Goal: Information Seeking & Learning: Learn about a topic

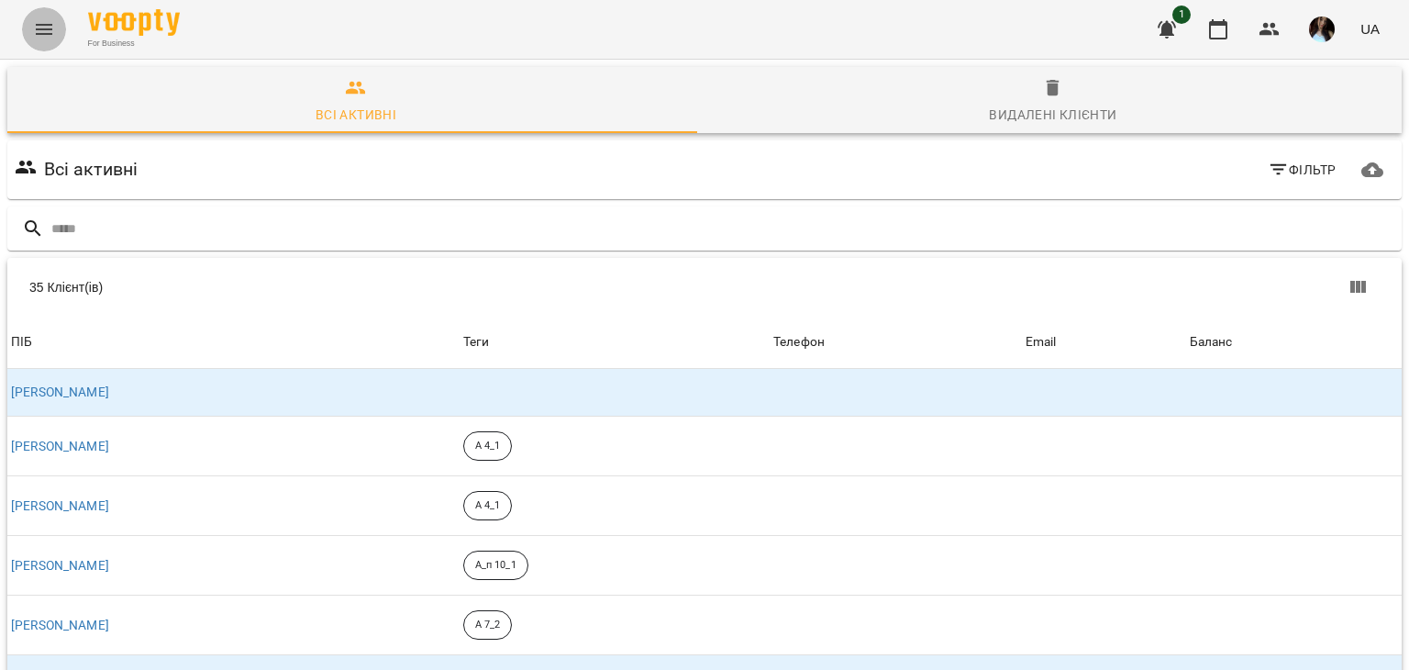
click at [49, 30] on icon "Menu" at bounding box center [44, 29] width 22 height 22
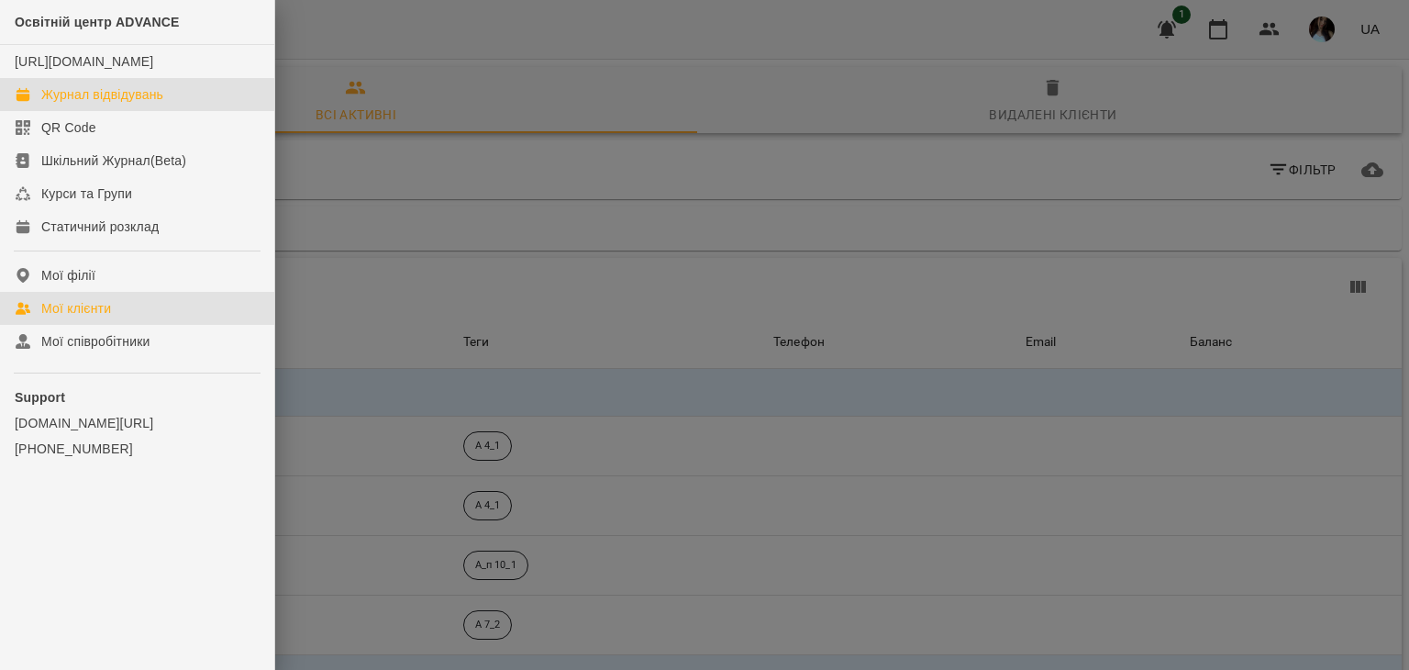
click at [85, 104] on div "Журнал відвідувань" at bounding box center [102, 94] width 122 height 18
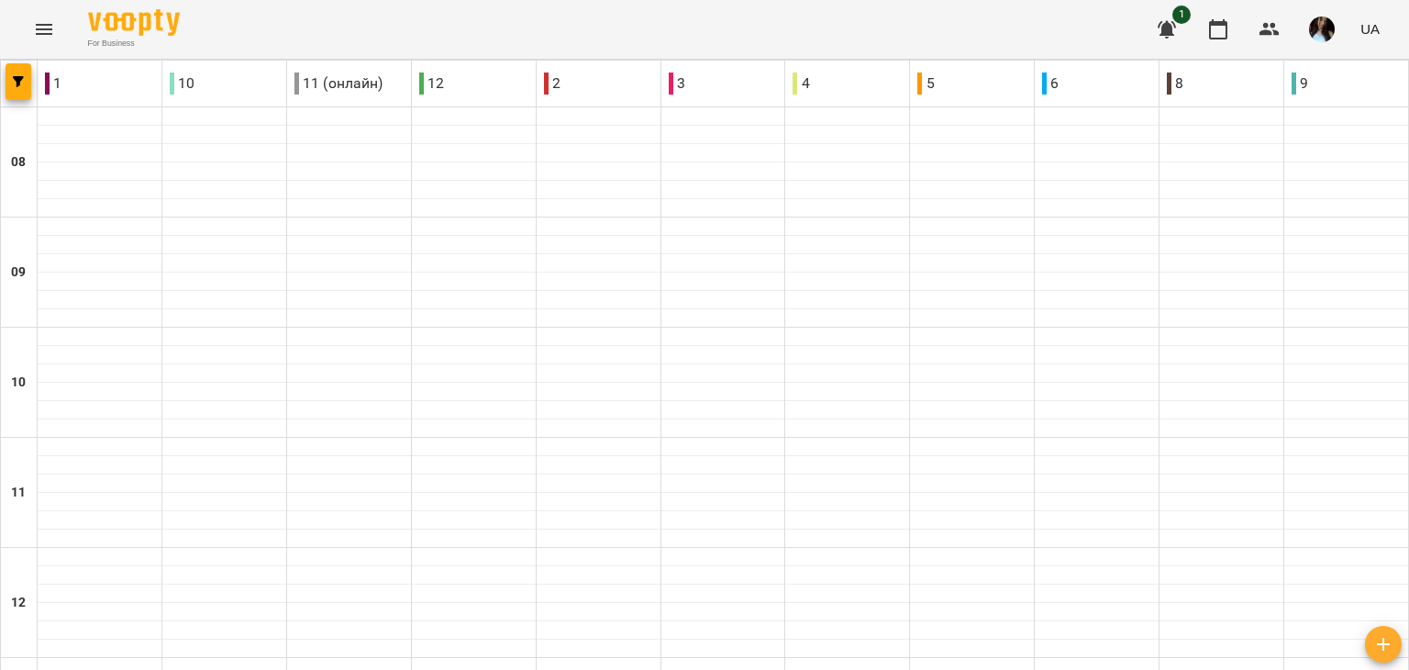
type input "**********"
click at [44, 34] on icon "Menu" at bounding box center [44, 29] width 17 height 11
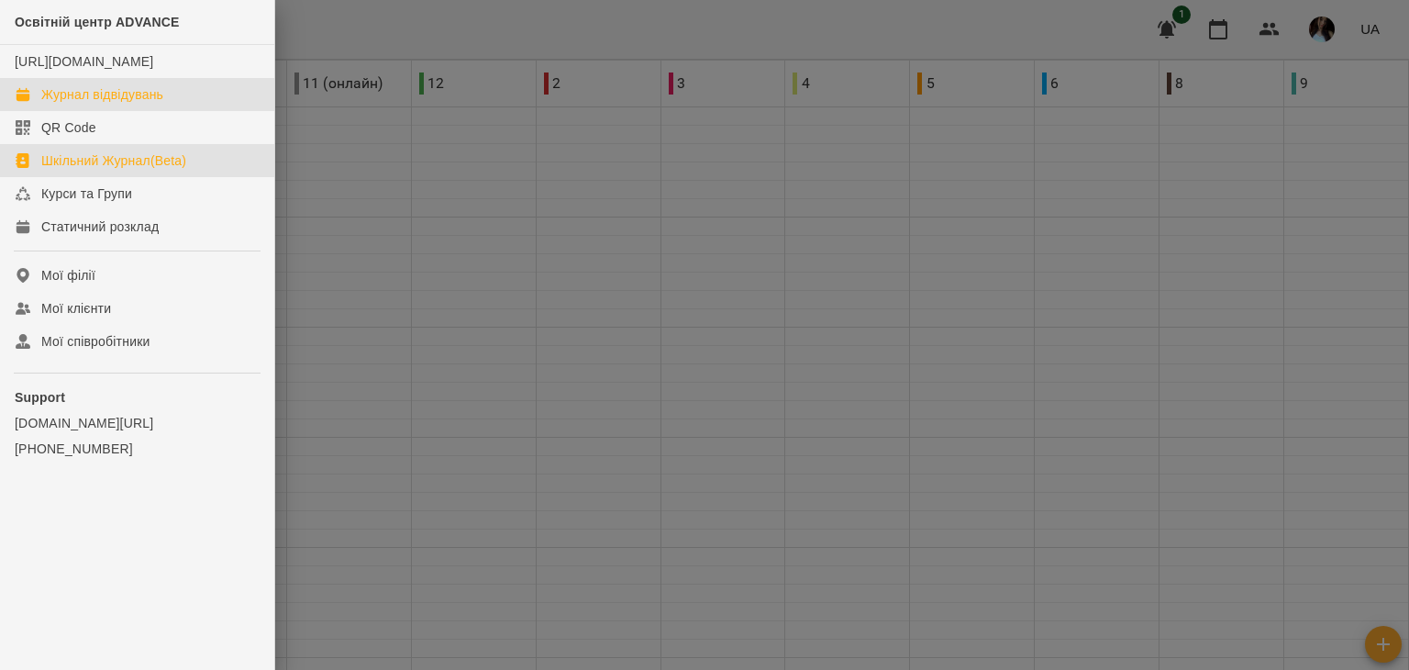
click at [103, 170] on div "Шкільний Журнал(Beta)" at bounding box center [113, 160] width 145 height 18
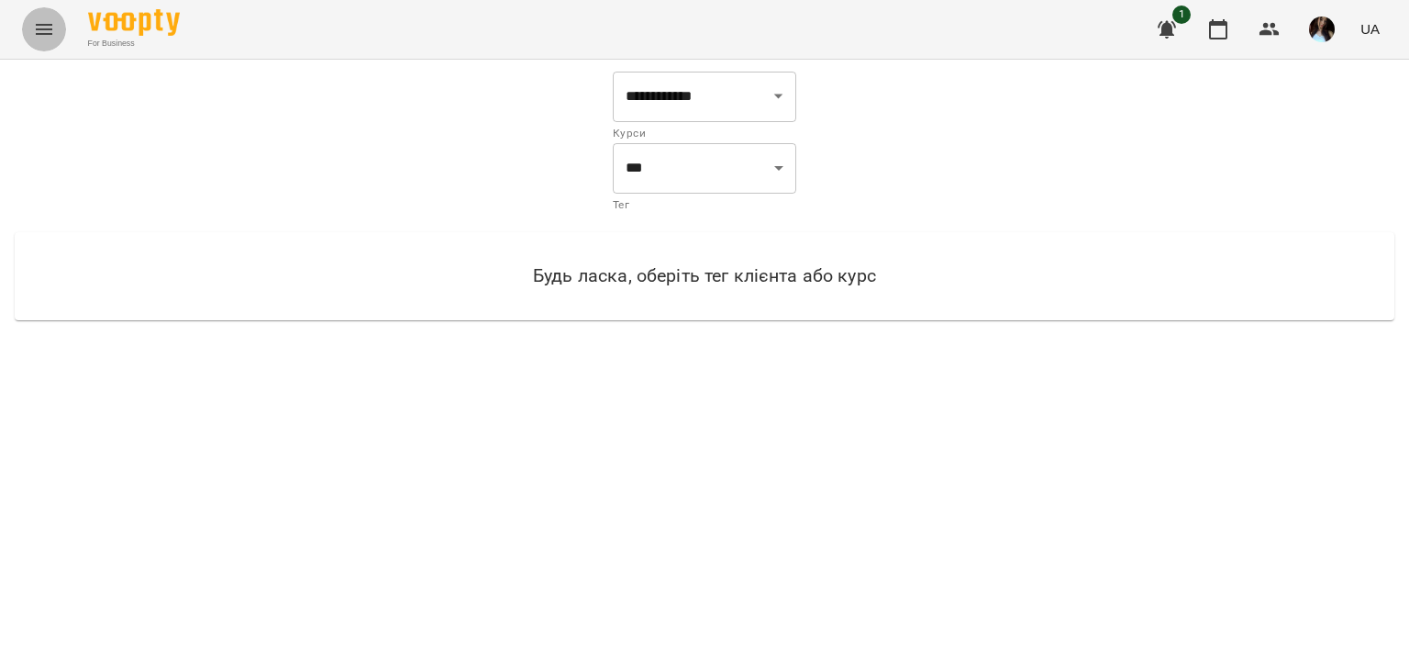
click at [38, 28] on icon "Menu" at bounding box center [44, 29] width 17 height 11
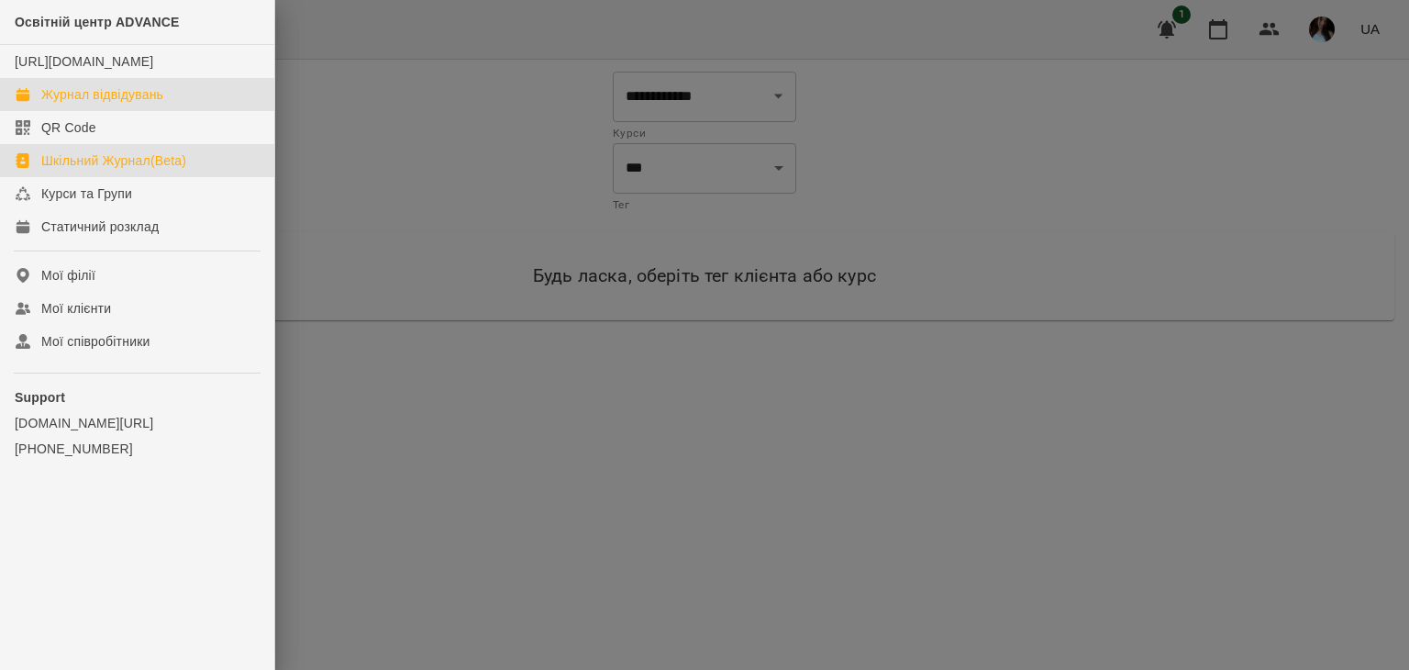
click at [121, 104] on div "Журнал відвідувань" at bounding box center [102, 94] width 122 height 18
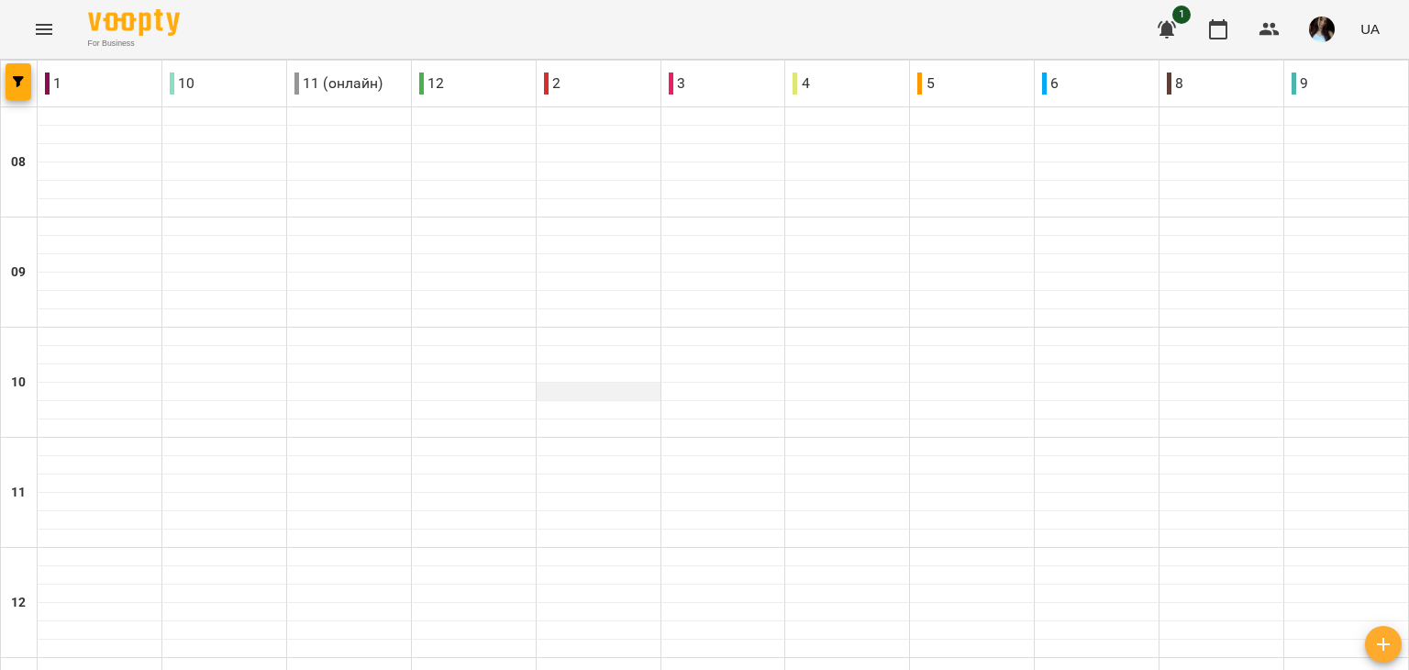
scroll to position [991, 0]
type input "**********"
click at [1174, 27] on icon "button" at bounding box center [1167, 29] width 22 height 22
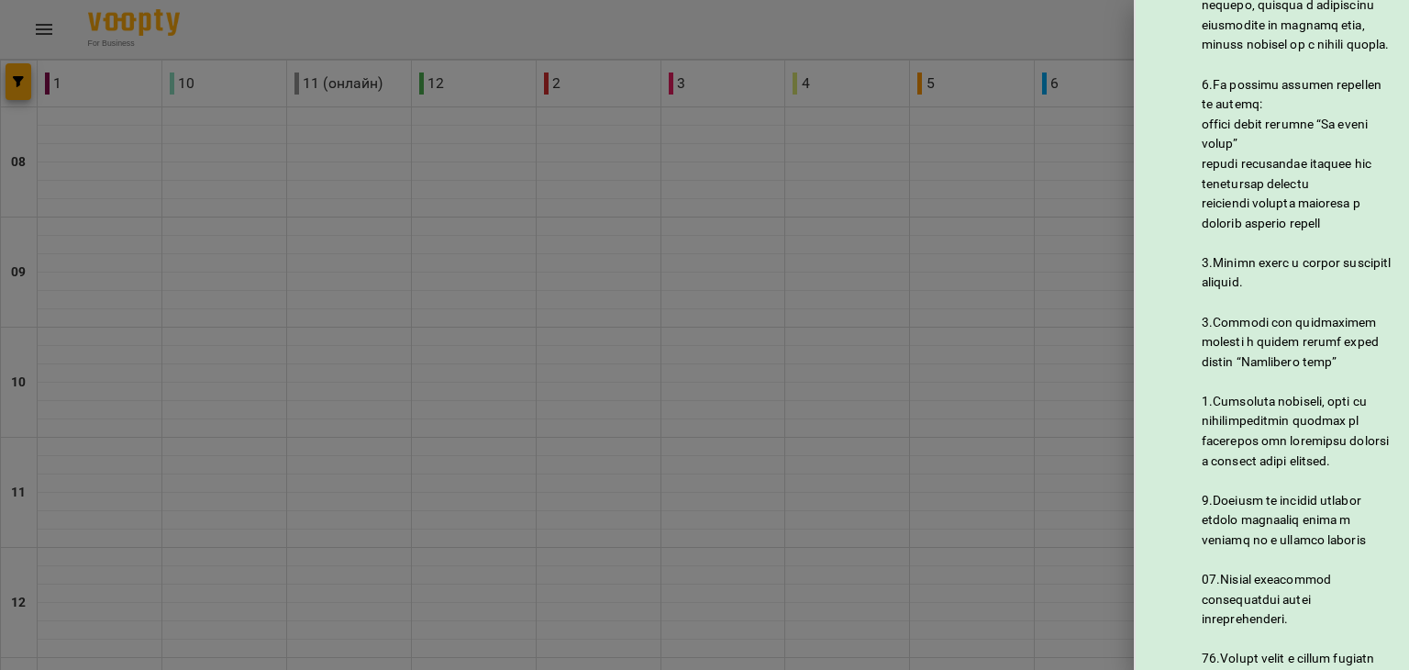
scroll to position [869, 0]
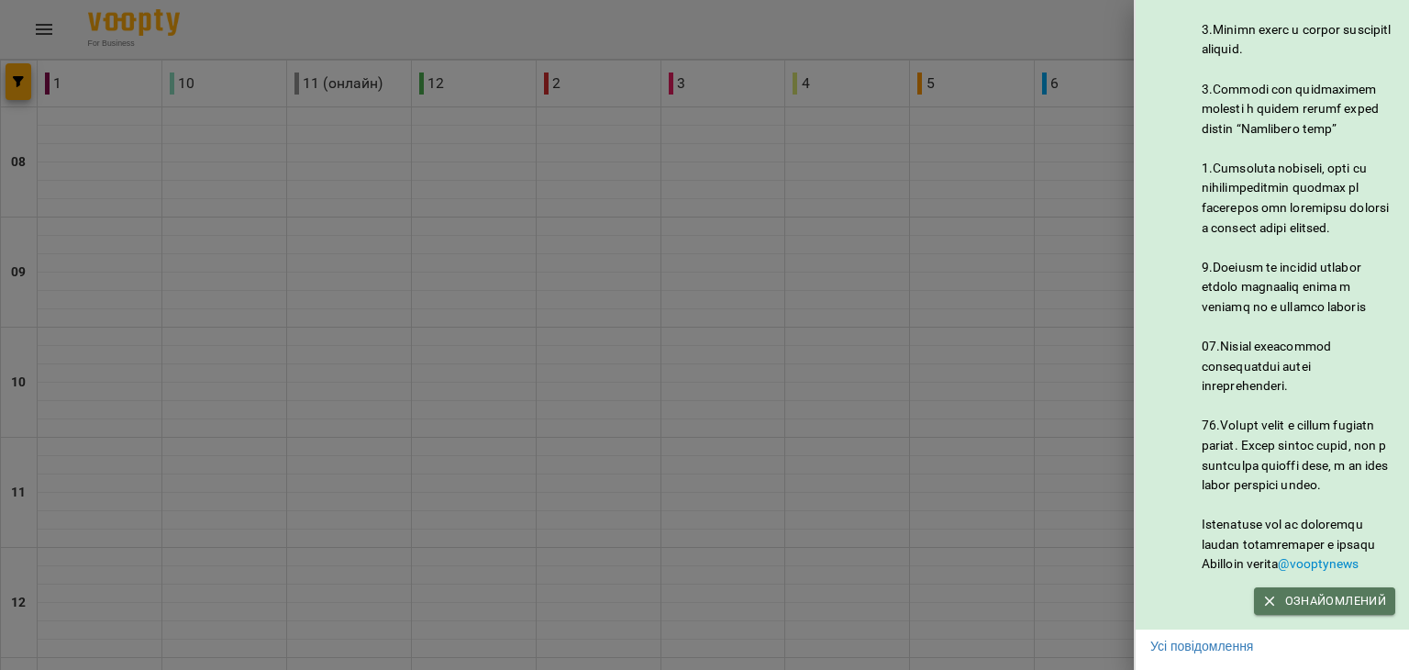
click at [1303, 591] on span "Ознайомлений" at bounding box center [1324, 601] width 123 height 20
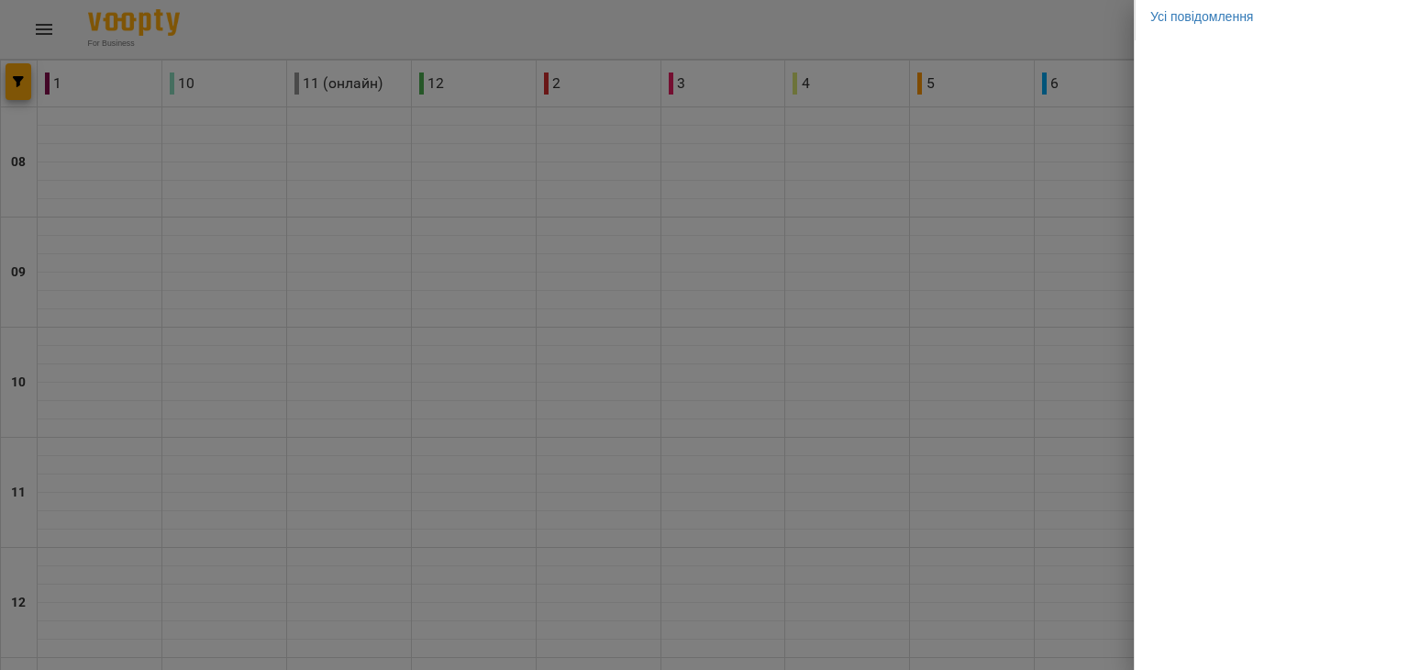
click at [1069, 383] on div at bounding box center [704, 335] width 1409 height 670
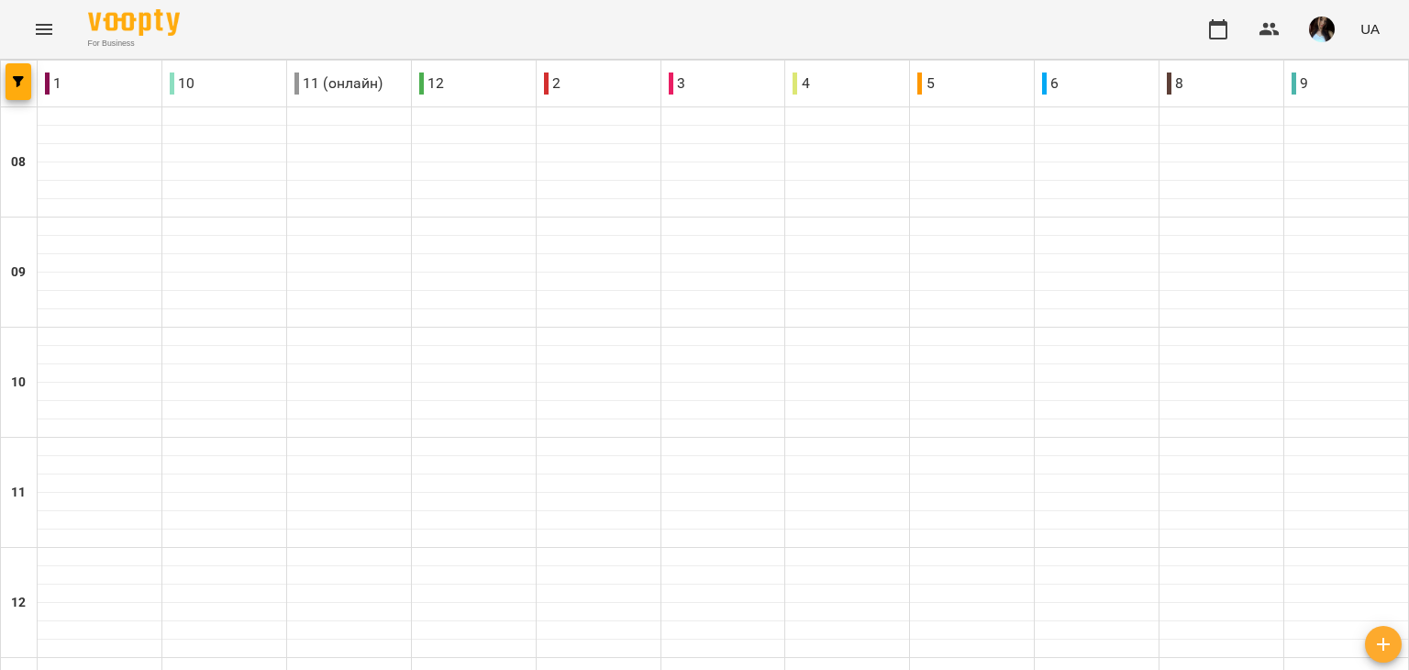
click at [147, 42] on span "For Business" at bounding box center [134, 44] width 92 height 12
click at [134, 25] on img at bounding box center [134, 22] width 92 height 27
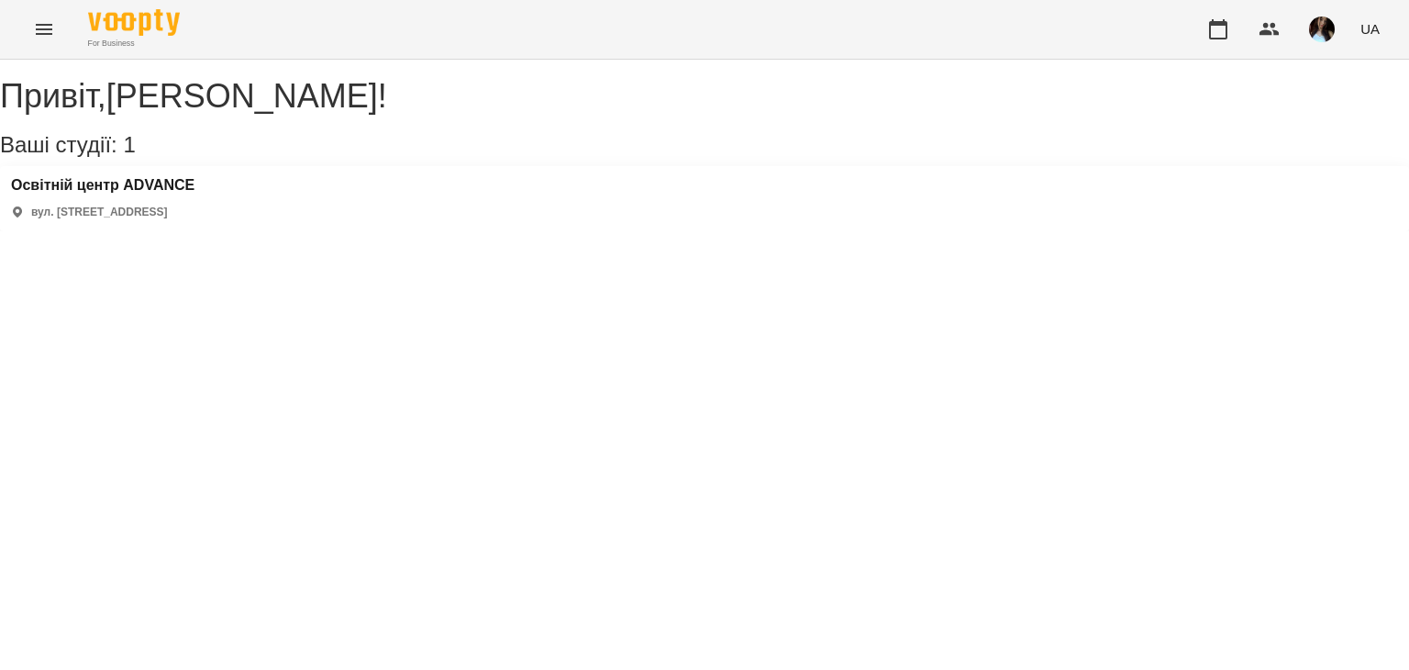
click at [143, 217] on div "Освітній центр ADVANCE вул. [STREET_ADDRESS]" at bounding box center [102, 198] width 183 height 43
click at [141, 194] on h3 "Освітній центр ADVANCE" at bounding box center [102, 185] width 183 height 17
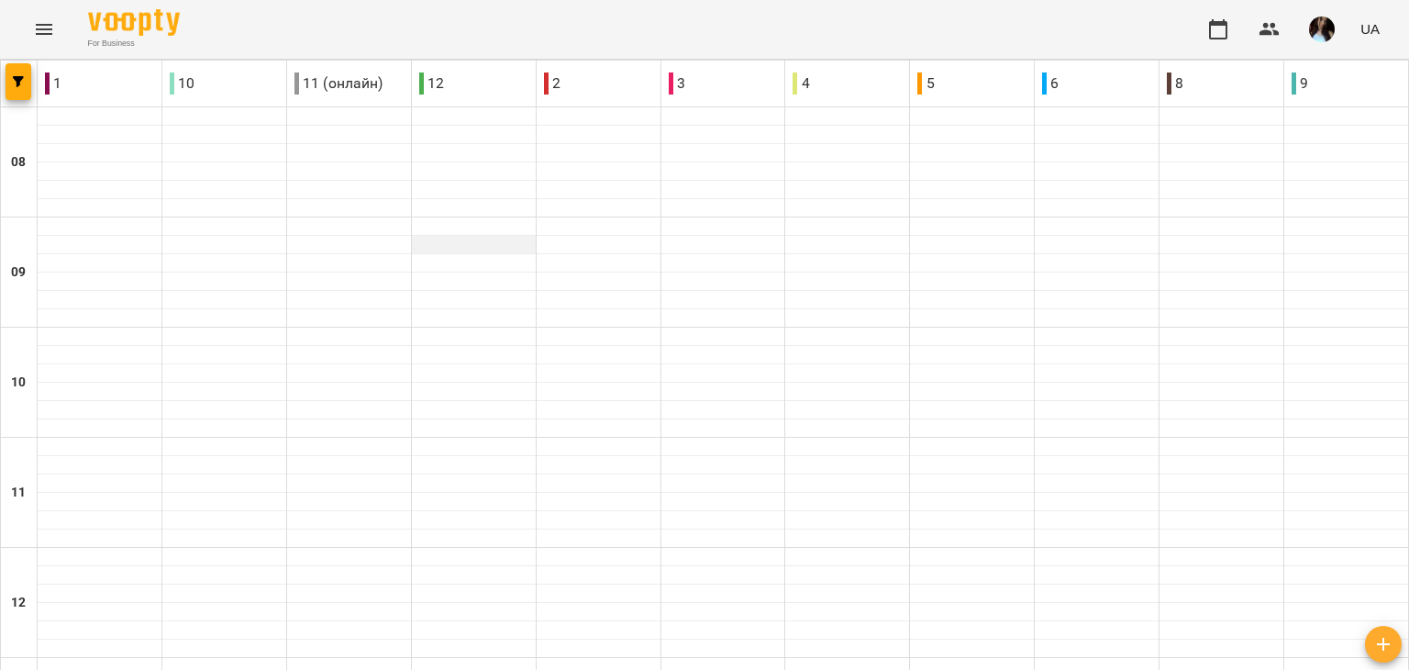
click at [435, 250] on div at bounding box center [474, 245] width 124 height 18
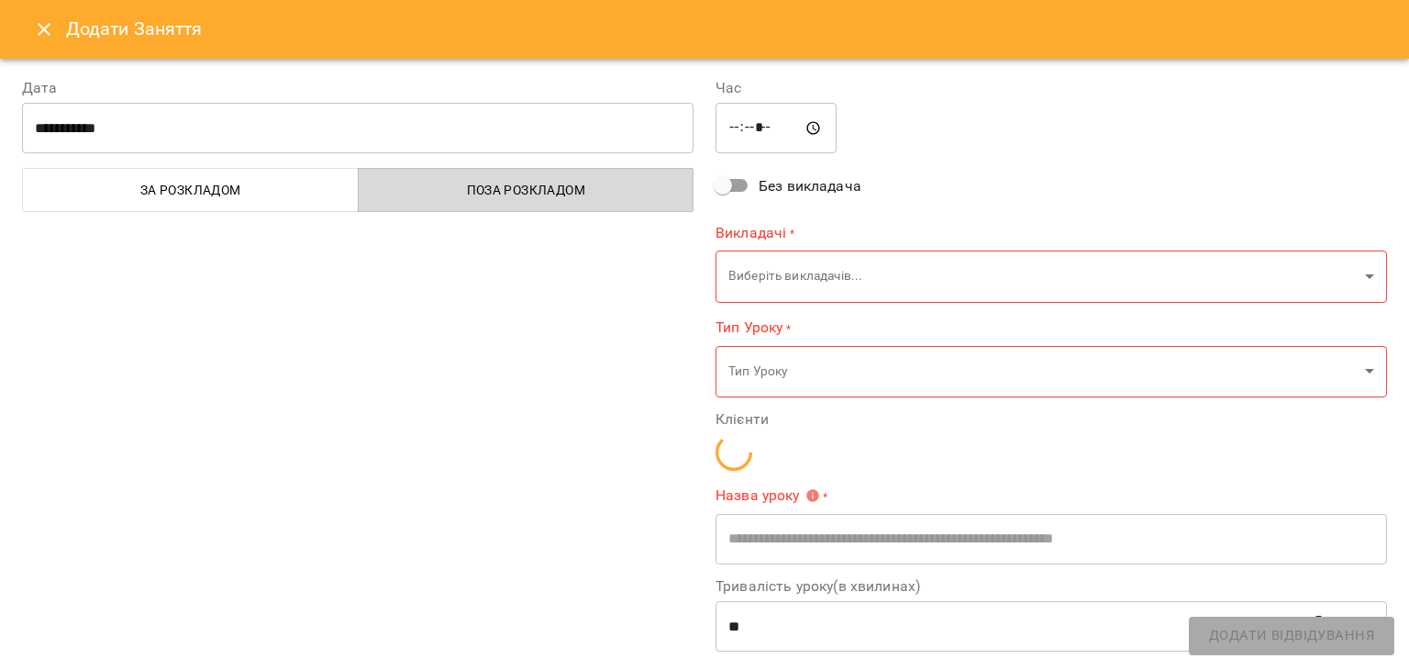
type input "**********"
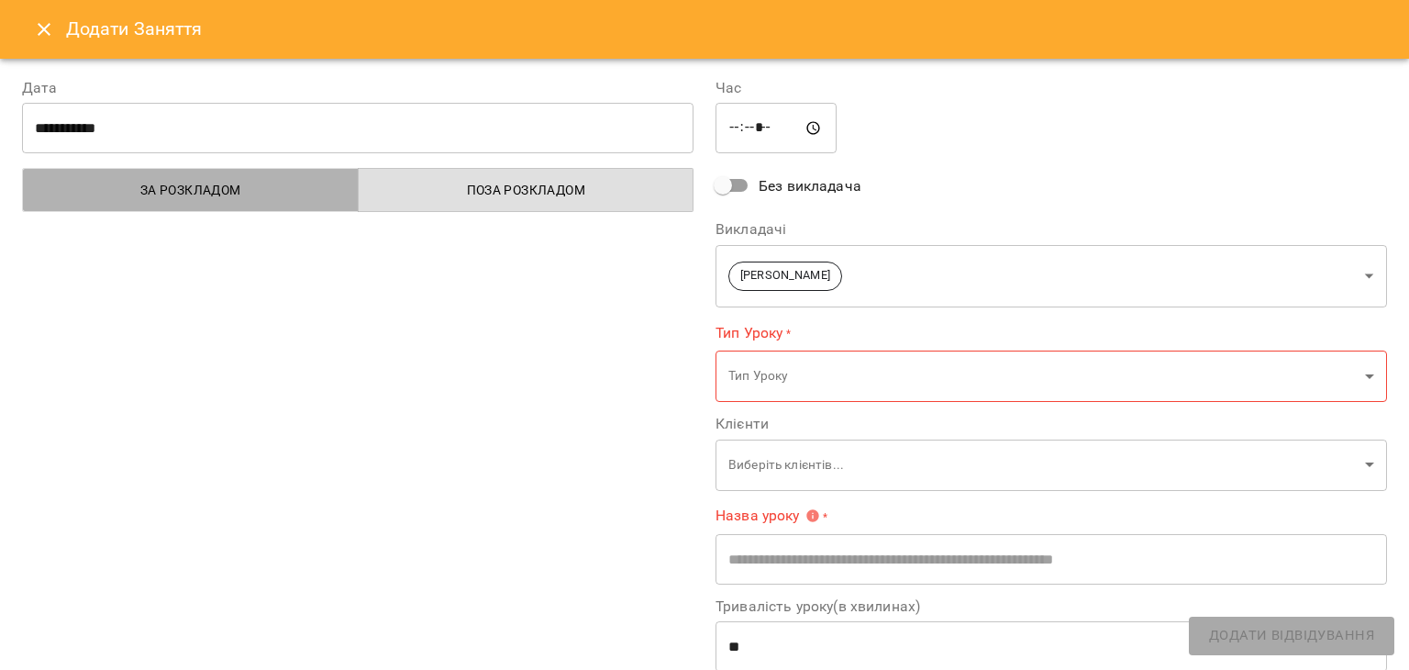
click at [207, 203] on button "За розкладом" at bounding box center [190, 190] width 337 height 44
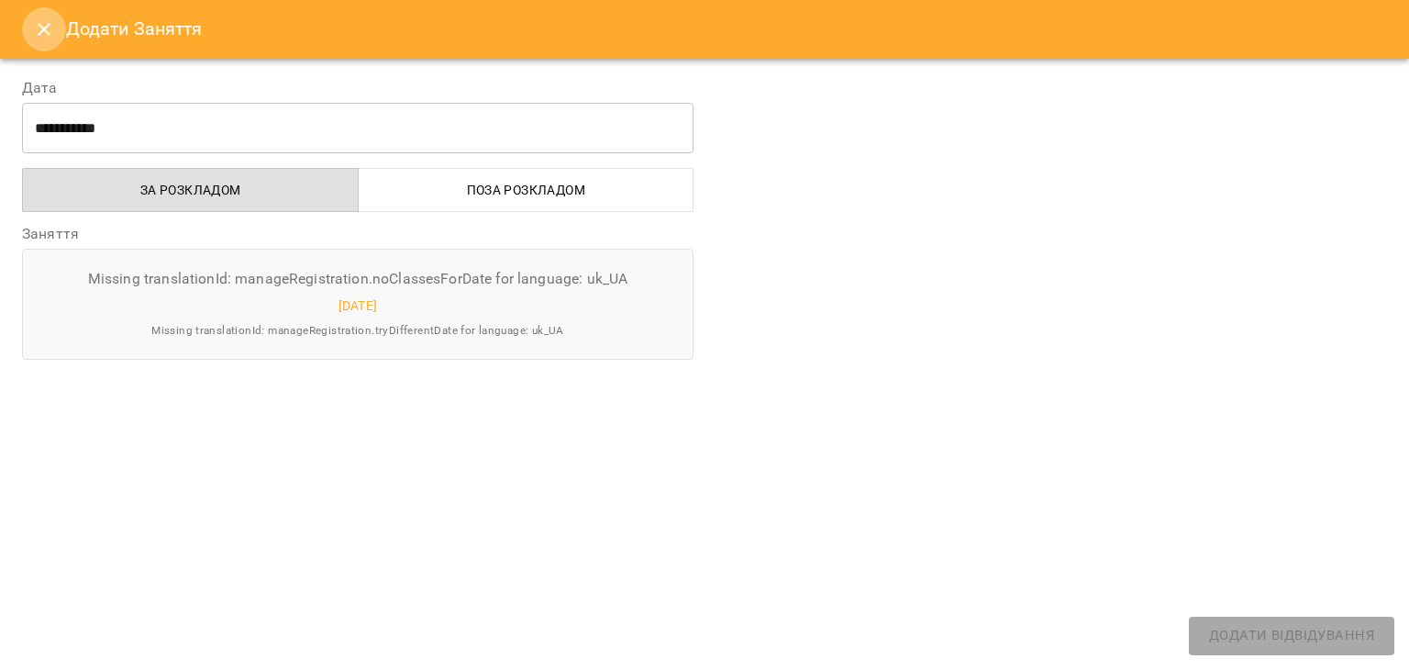
click at [48, 34] on icon "Close" at bounding box center [44, 29] width 22 height 22
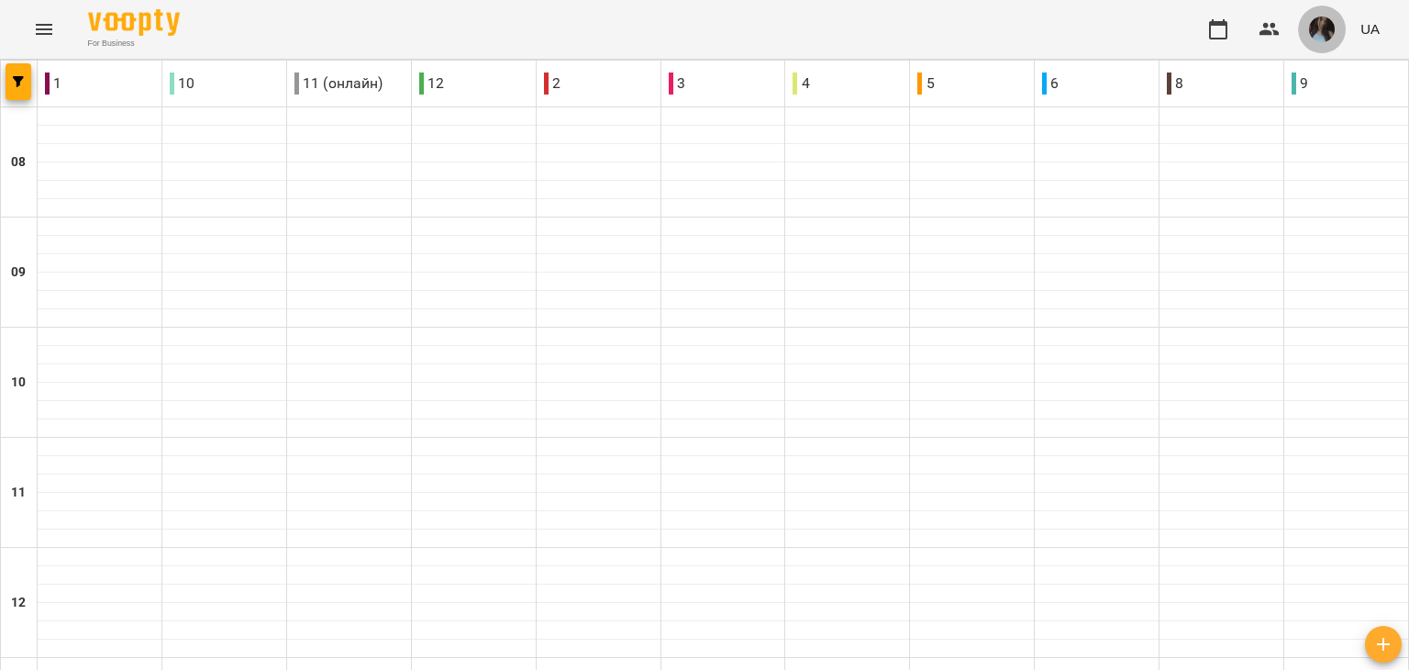
click at [1317, 20] on img "button" at bounding box center [1322, 30] width 26 height 26
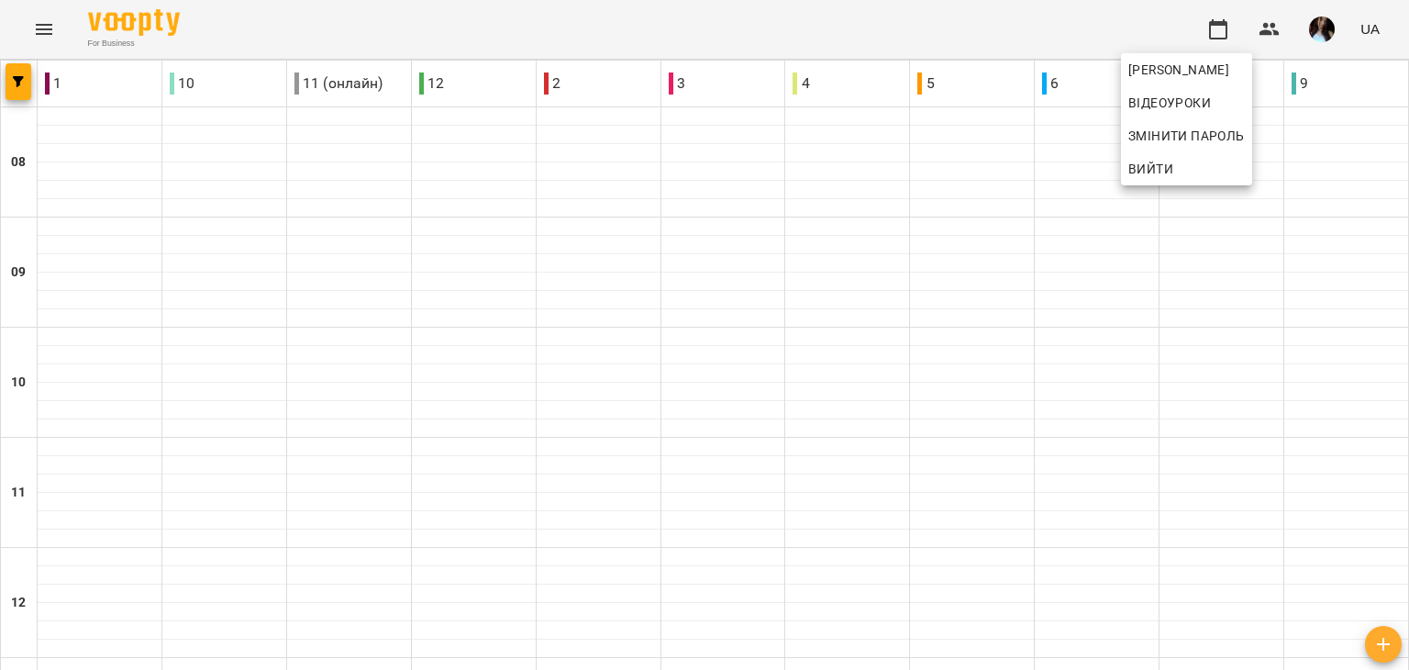
click at [1322, 36] on div at bounding box center [704, 335] width 1409 height 670
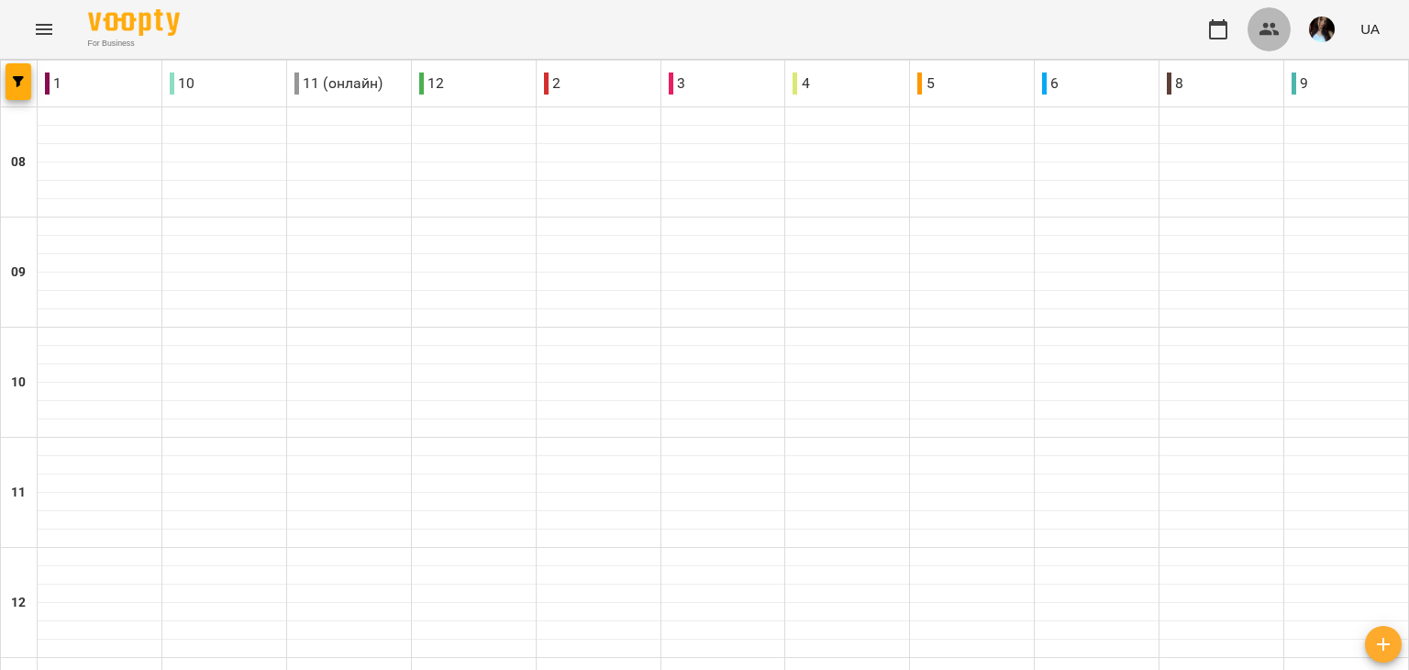
click at [1270, 31] on icon "button" at bounding box center [1270, 29] width 20 height 13
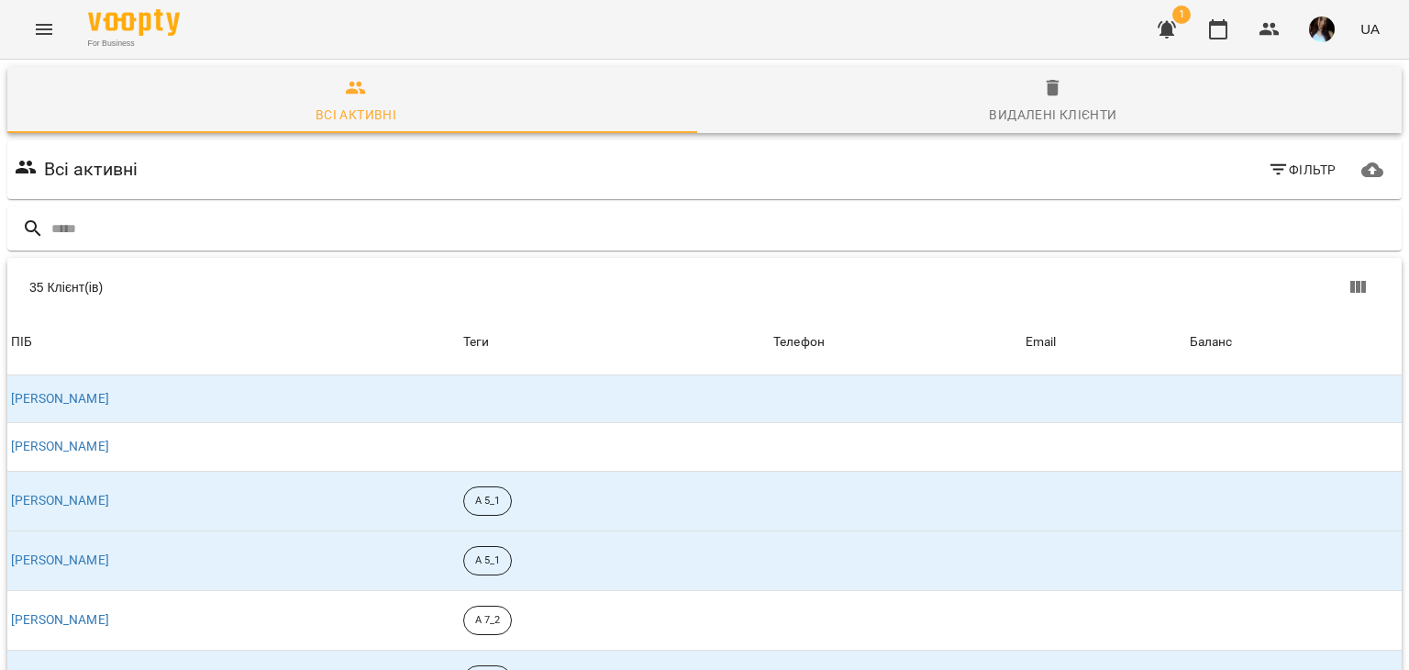
scroll to position [594, 0]
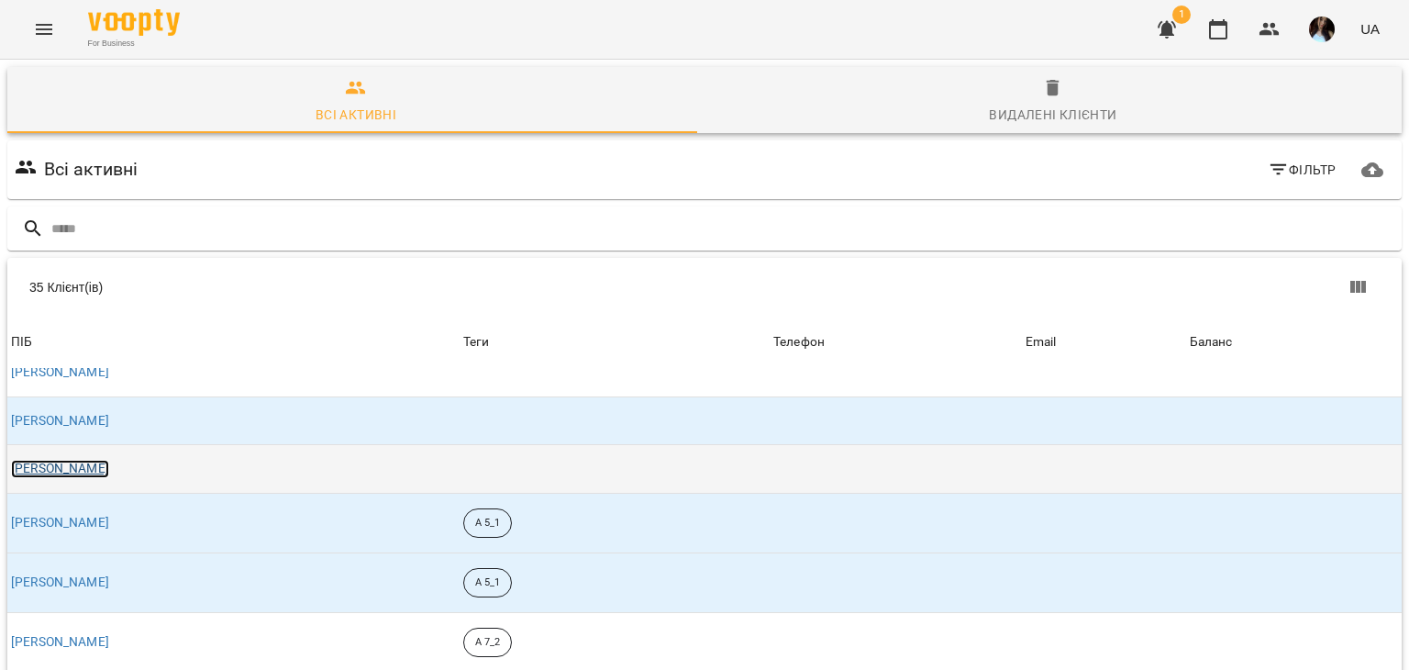
click at [109, 469] on link "[PERSON_NAME]" at bounding box center [60, 469] width 98 height 18
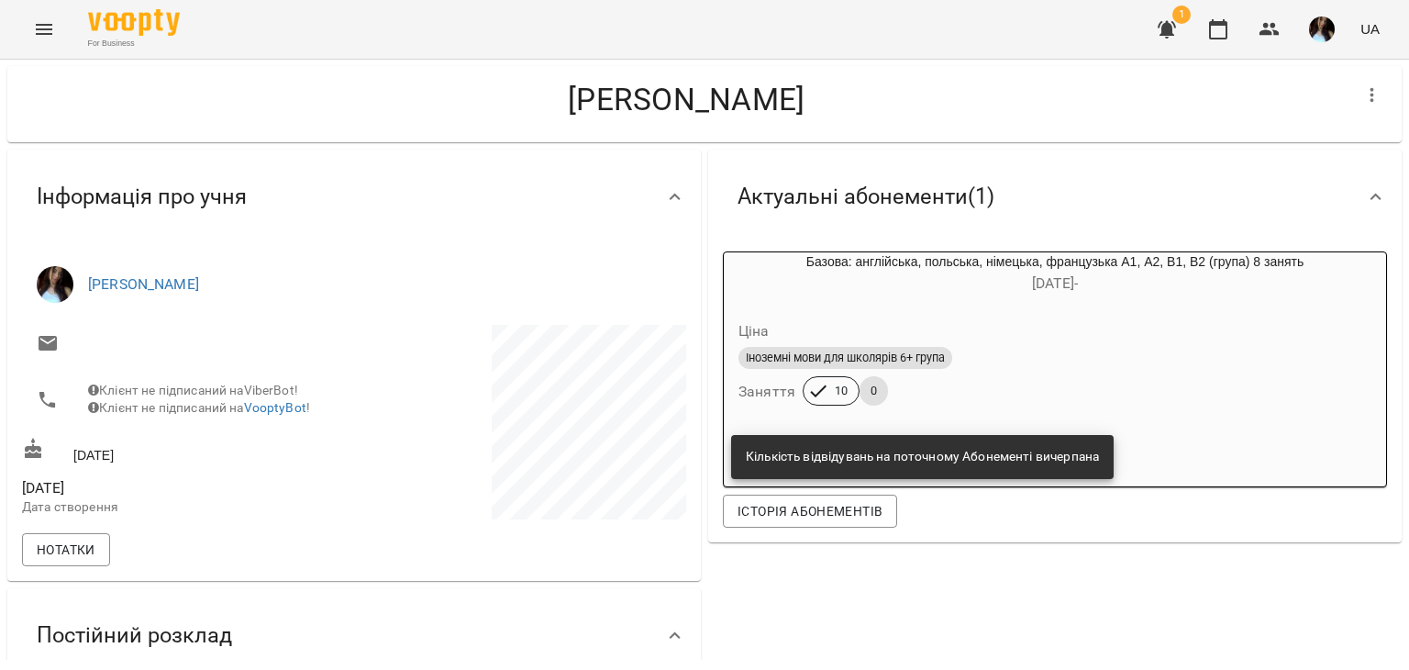
scroll to position [28, 0]
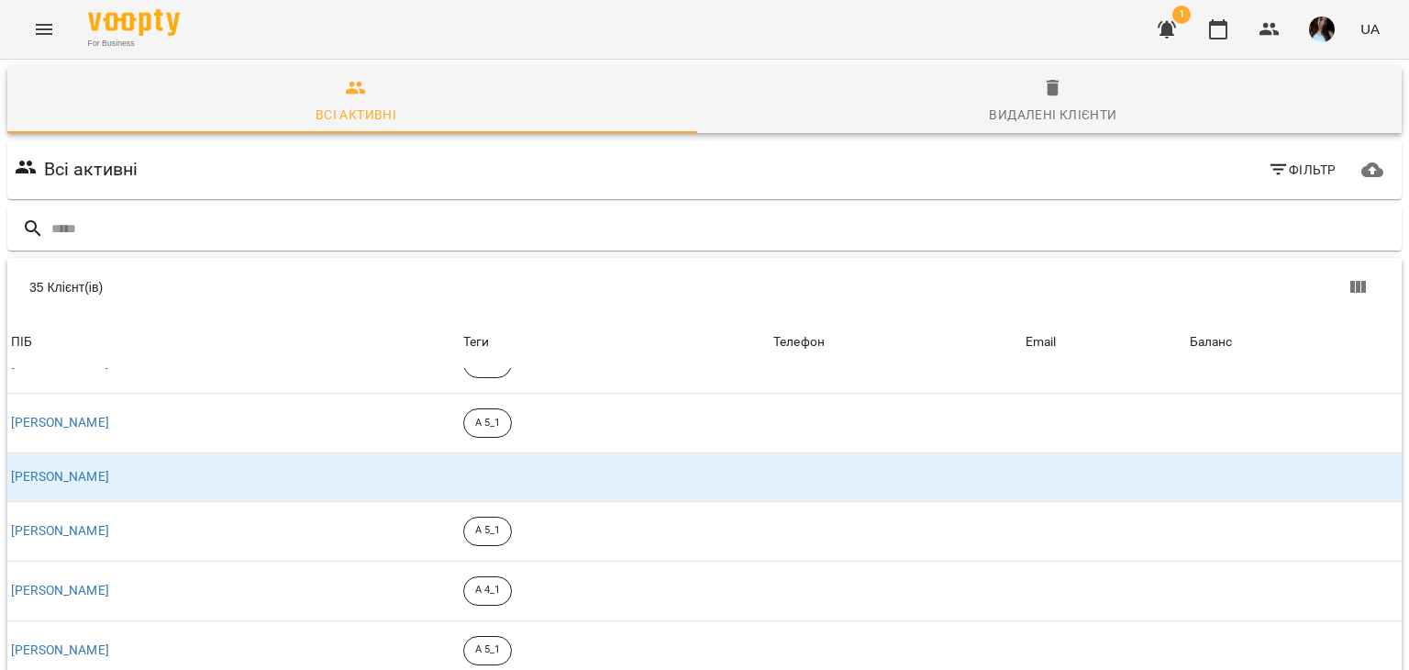
scroll to position [1437, 0]
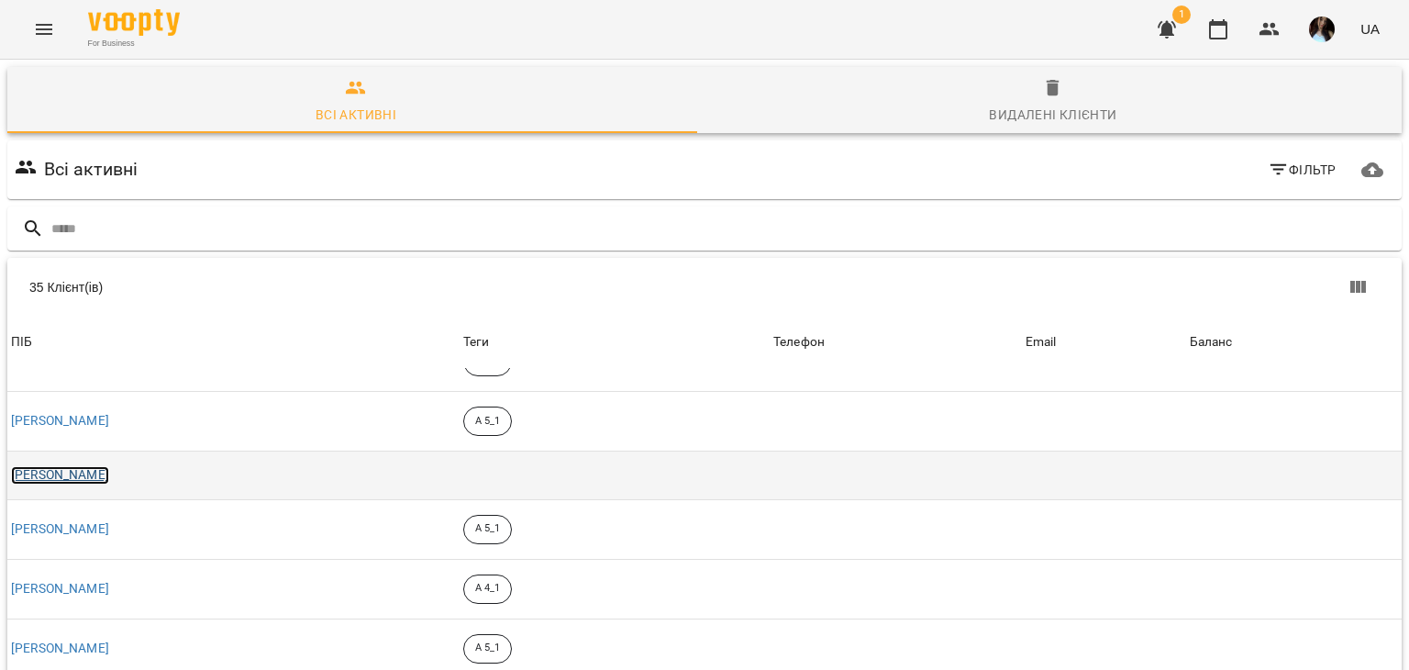
click at [109, 468] on link "[PERSON_NAME]" at bounding box center [60, 475] width 98 height 18
